Goal: Check status: Check status

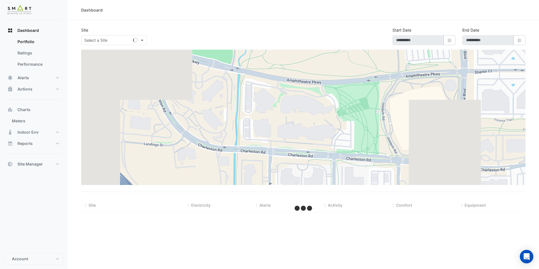
type input "**********"
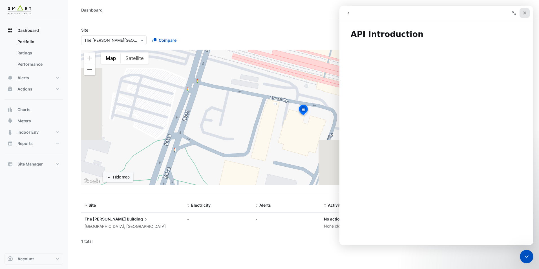
click at [522, 14] on div "Close" at bounding box center [524, 13] width 10 height 10
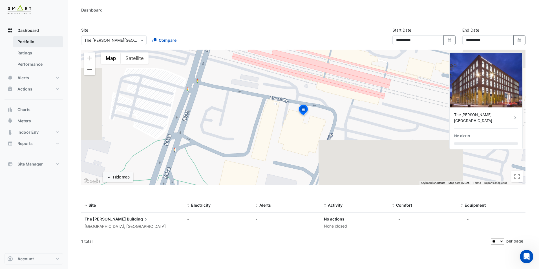
click at [33, 42] on link "Portfolio" at bounding box center [38, 41] width 50 height 11
click at [39, 34] on button "Dashboard" at bounding box center [34, 30] width 59 height 11
click at [127, 219] on span "Building" at bounding box center [138, 219] width 22 height 6
click at [30, 77] on button "Alerts" at bounding box center [34, 77] width 59 height 11
